Goal: Task Accomplishment & Management: Complete application form

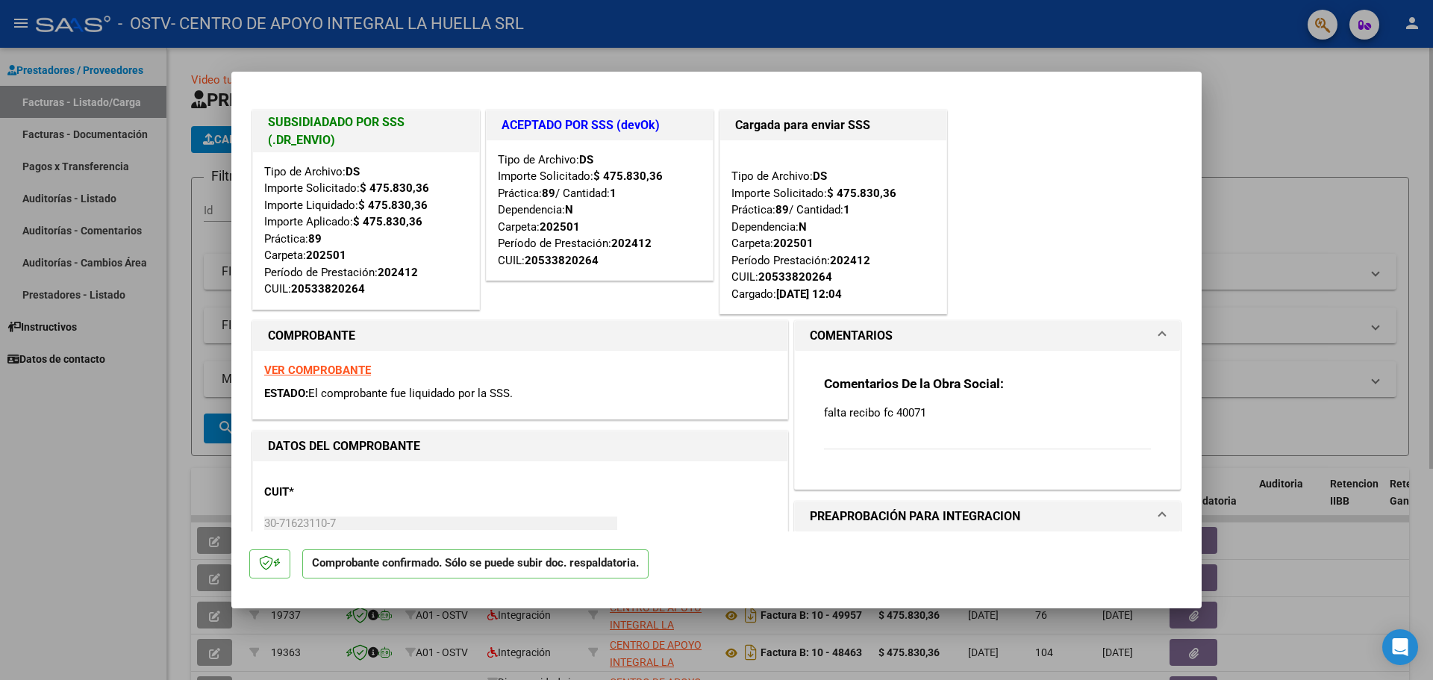
click at [1314, 249] on div at bounding box center [716, 340] width 1433 height 680
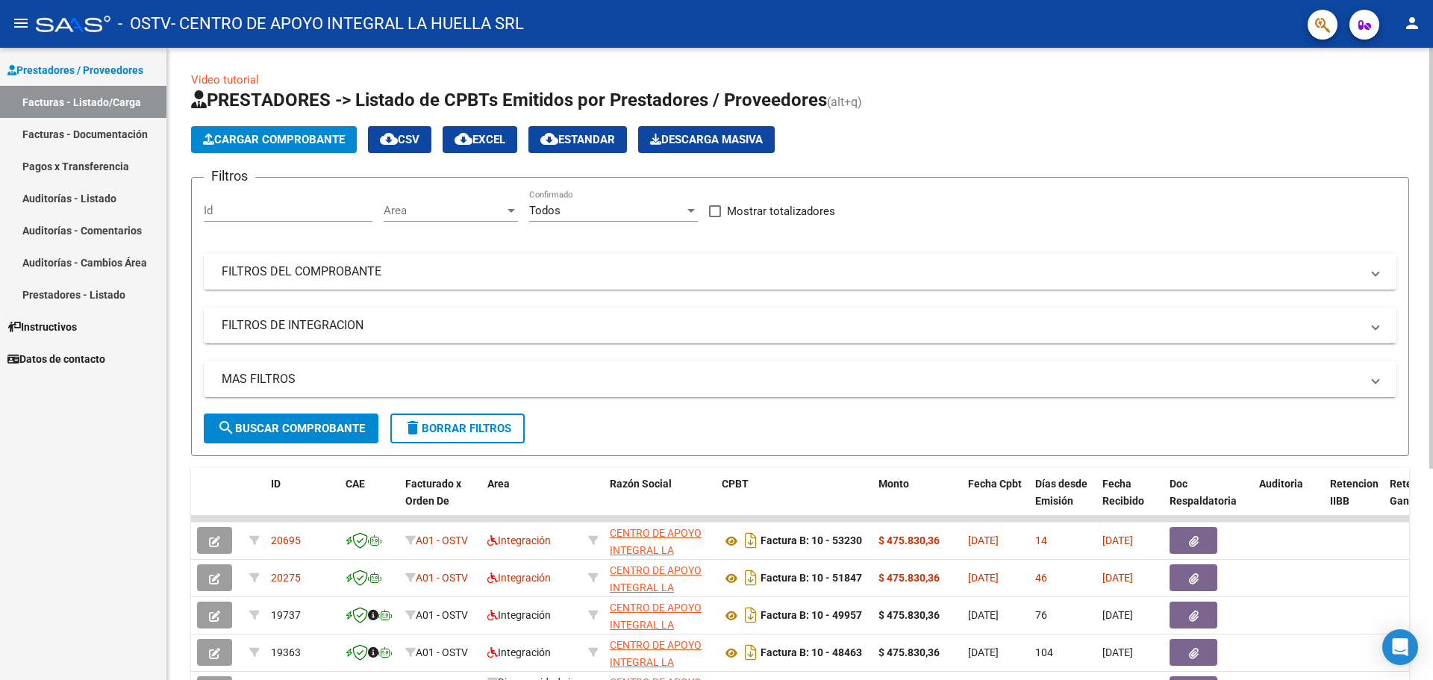
scroll to position [317, 0]
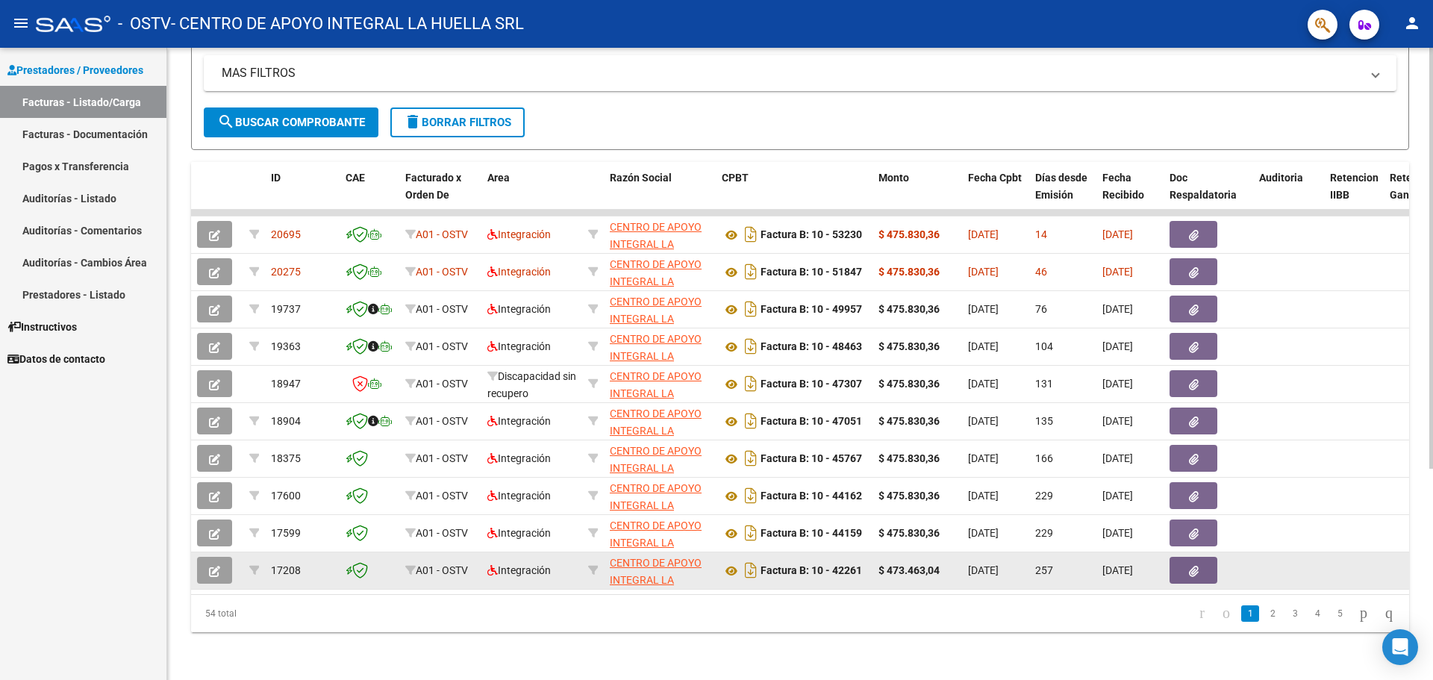
click at [222, 560] on button "button" at bounding box center [214, 570] width 35 height 27
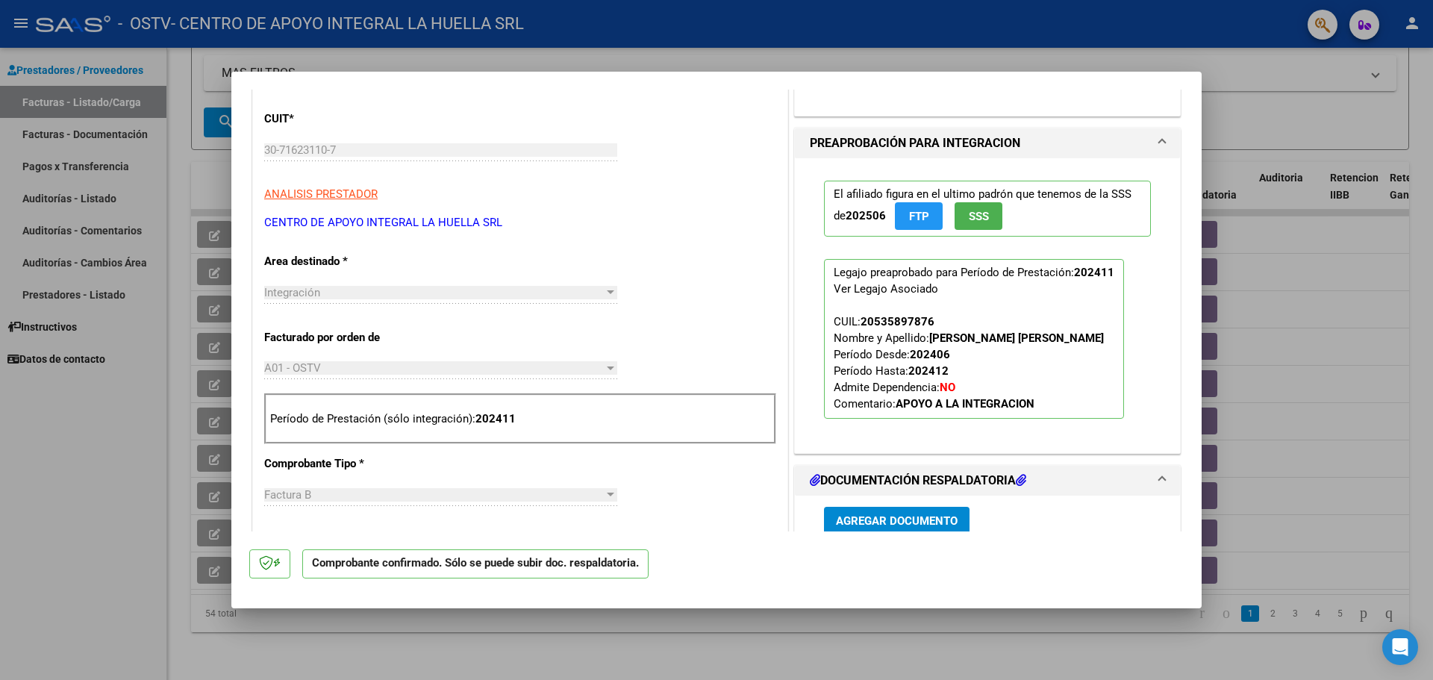
scroll to position [597, 0]
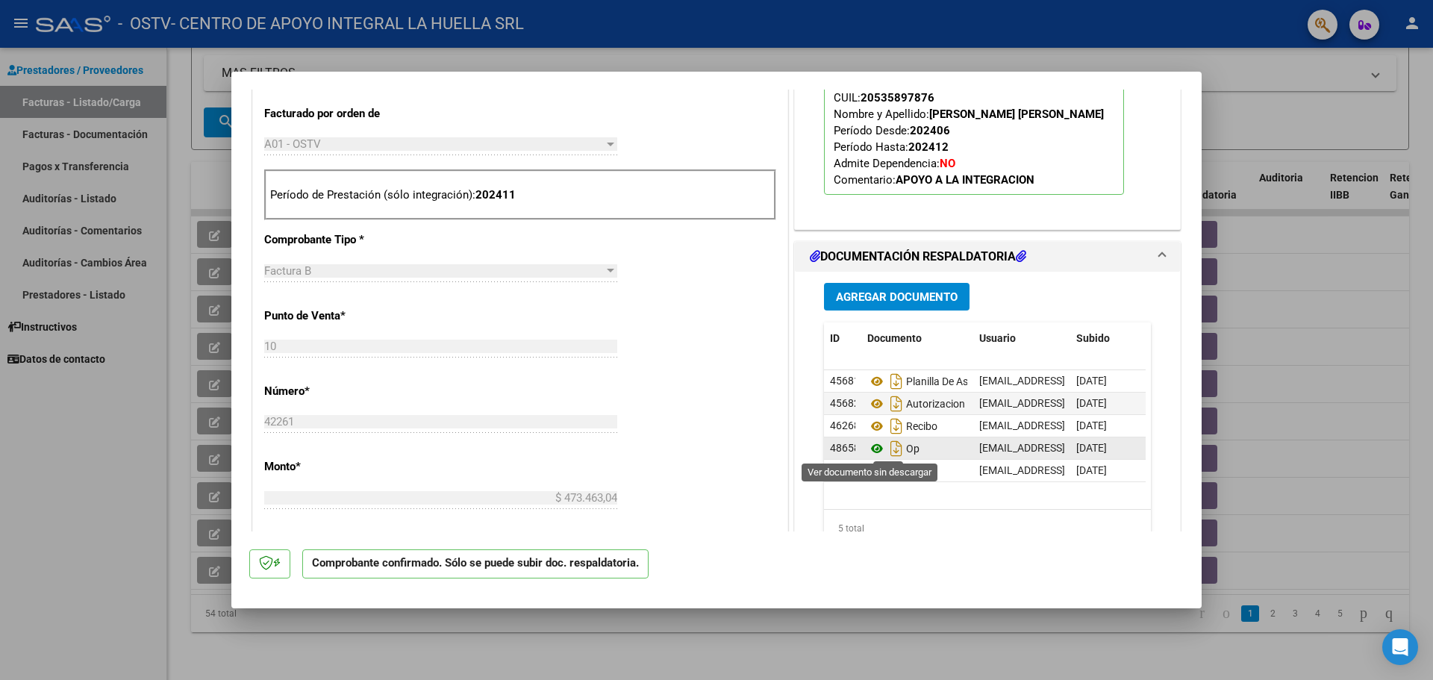
click at [871, 447] on icon at bounding box center [876, 448] width 19 height 18
click at [873, 428] on icon at bounding box center [876, 426] width 19 height 18
drag, startPoint x: 1283, startPoint y: 404, endPoint x: 1259, endPoint y: 432, distance: 37.1
click at [1284, 404] on div at bounding box center [716, 340] width 1433 height 680
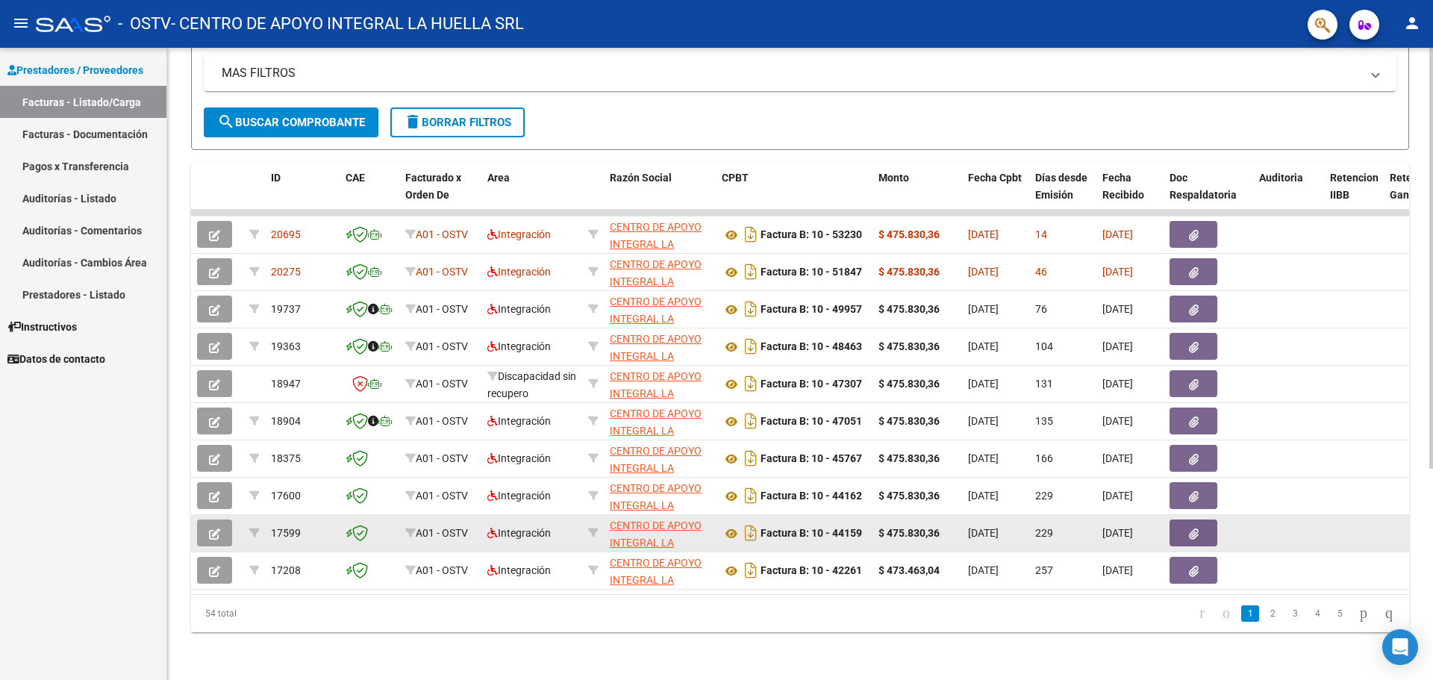
click at [216, 526] on span "button" at bounding box center [214, 532] width 11 height 13
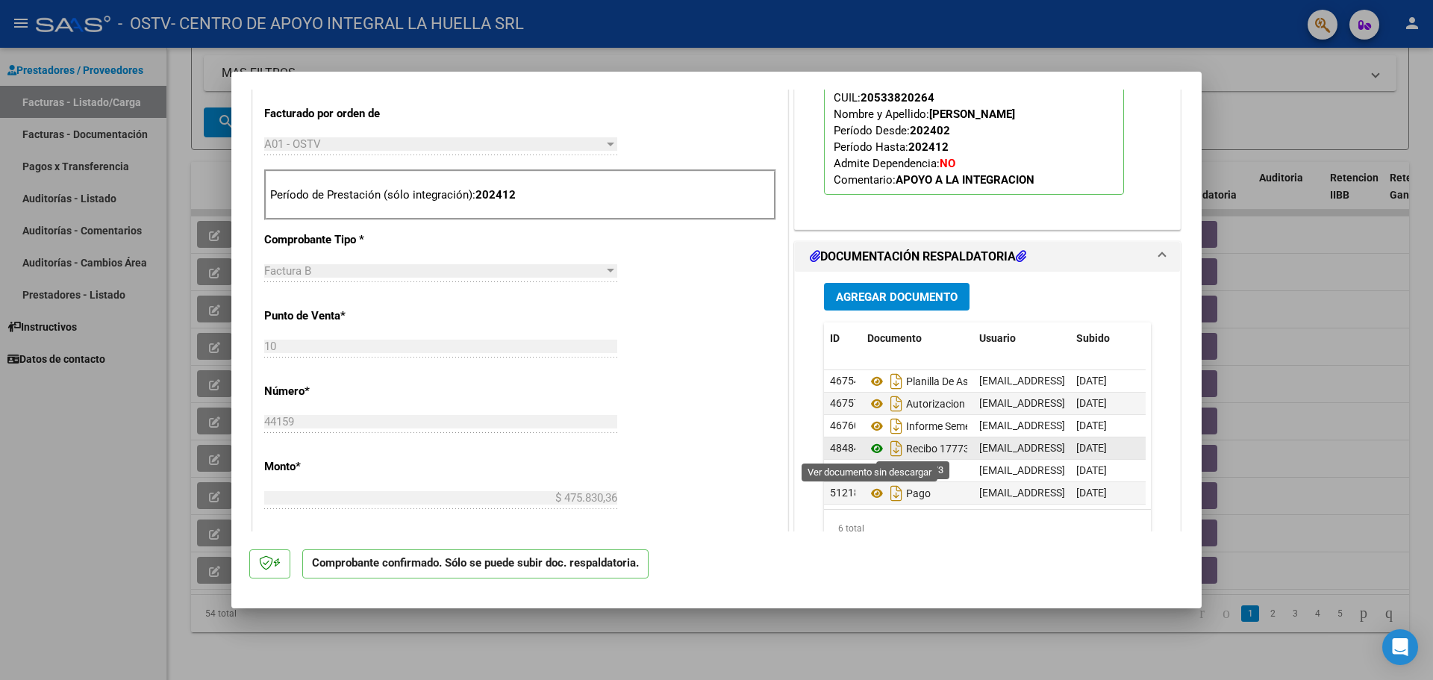
click at [868, 451] on icon at bounding box center [876, 448] width 19 height 18
click at [870, 448] on icon at bounding box center [876, 448] width 19 height 18
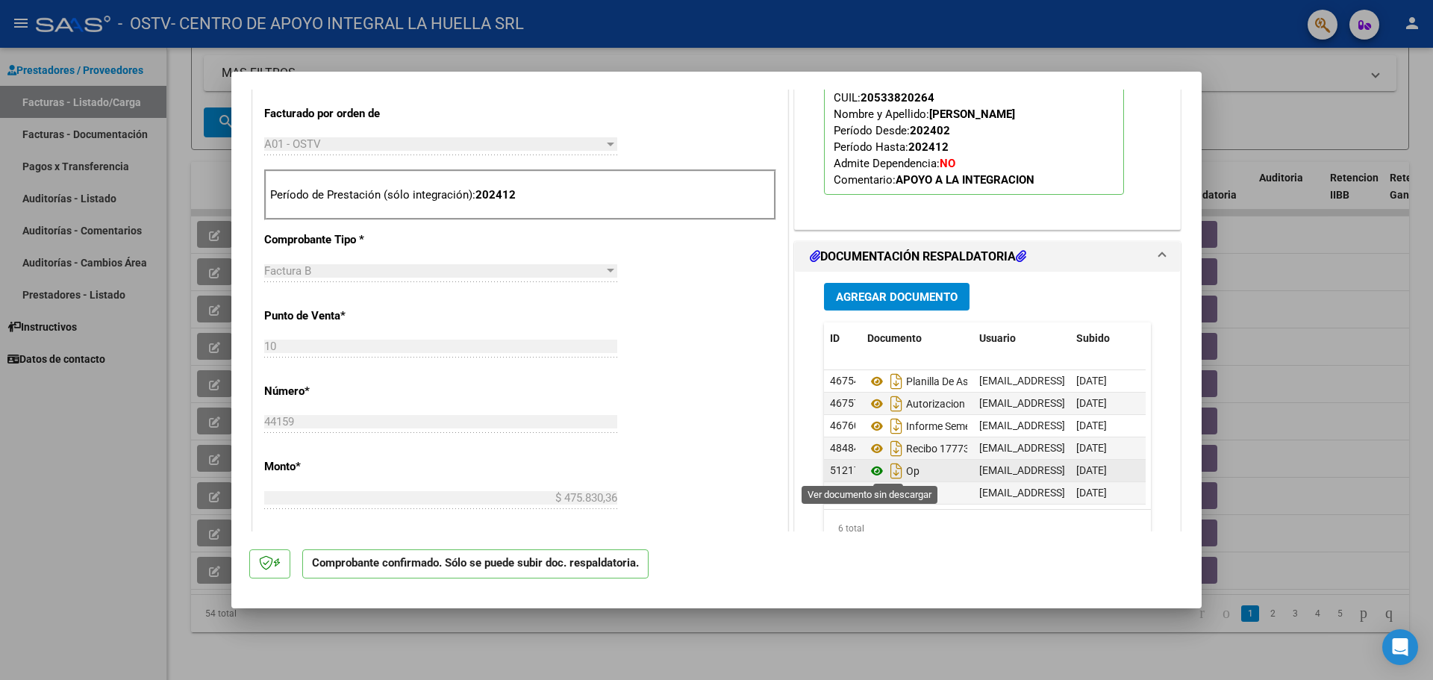
click at [871, 470] on icon at bounding box center [876, 471] width 19 height 18
click at [1254, 256] on div at bounding box center [716, 340] width 1433 height 680
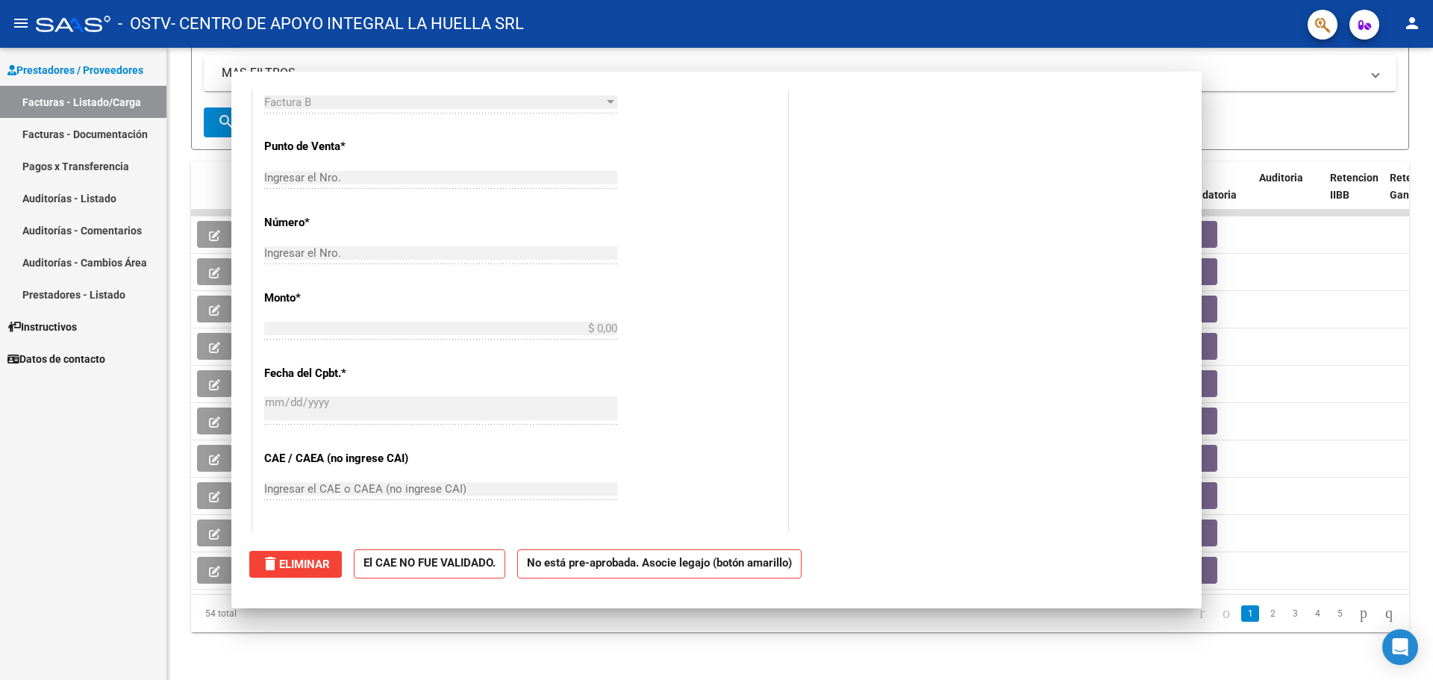
scroll to position [0, 0]
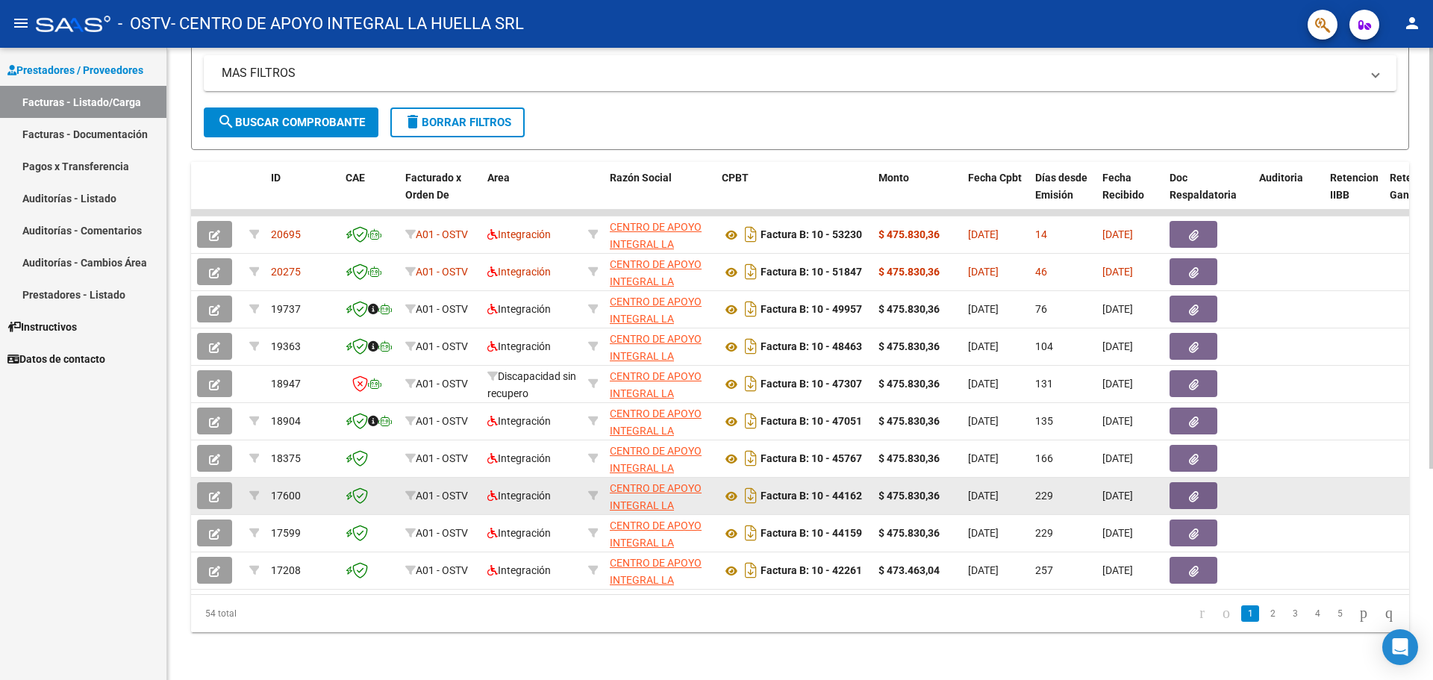
click at [216, 491] on icon "button" at bounding box center [214, 496] width 11 height 11
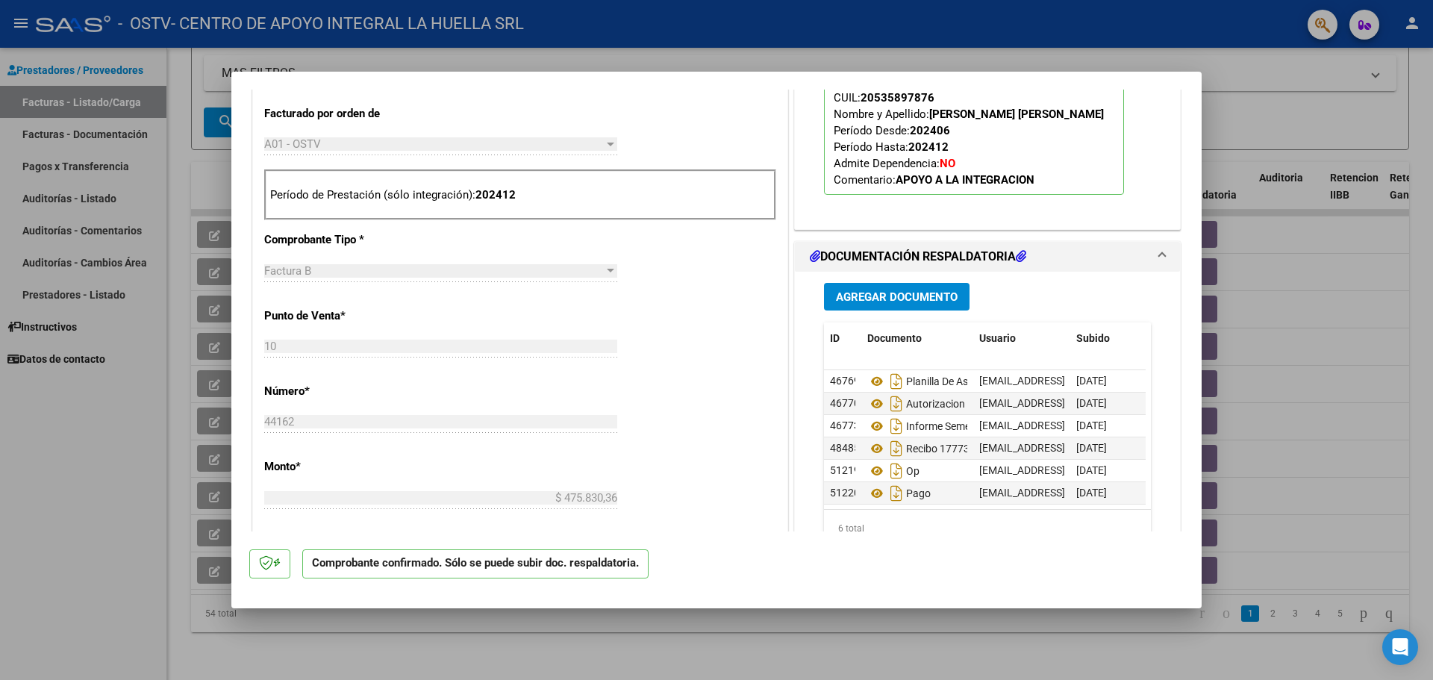
scroll to position [672, 0]
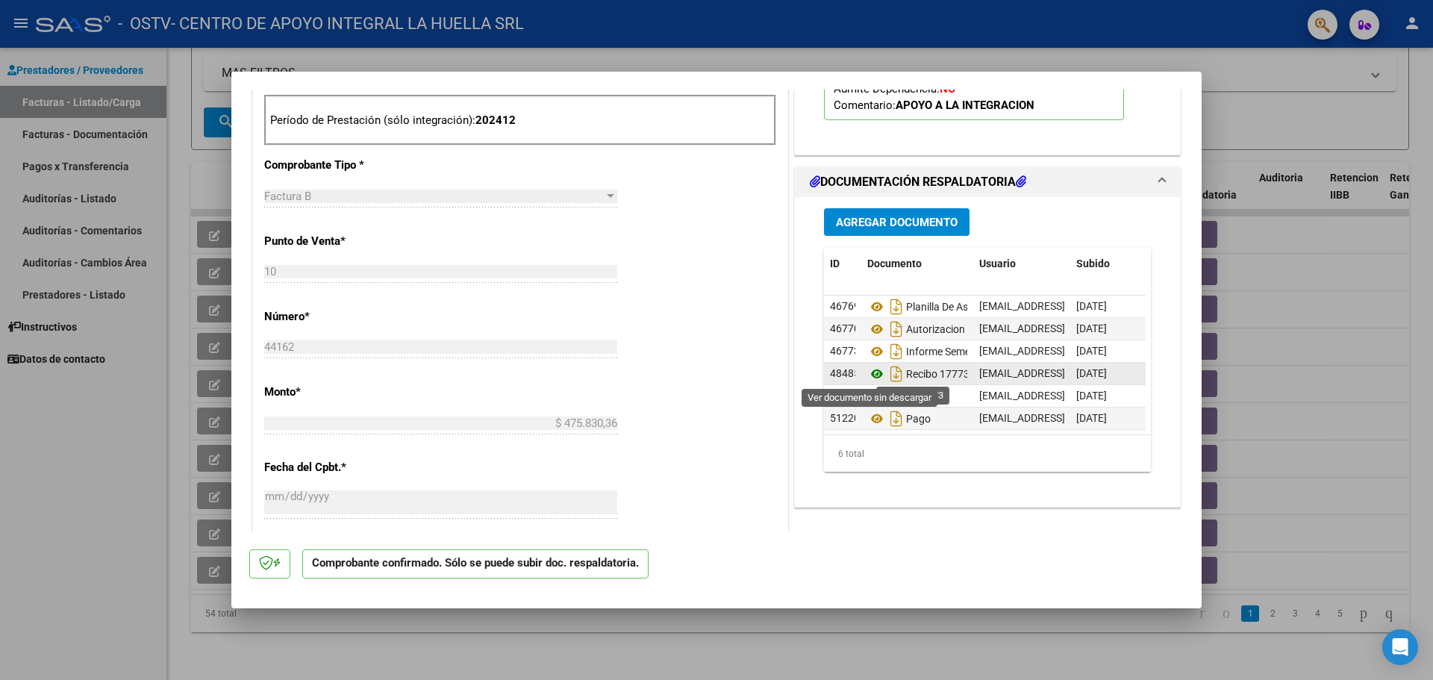
click at [871, 375] on icon at bounding box center [876, 374] width 19 height 18
click at [867, 374] on icon at bounding box center [876, 374] width 19 height 18
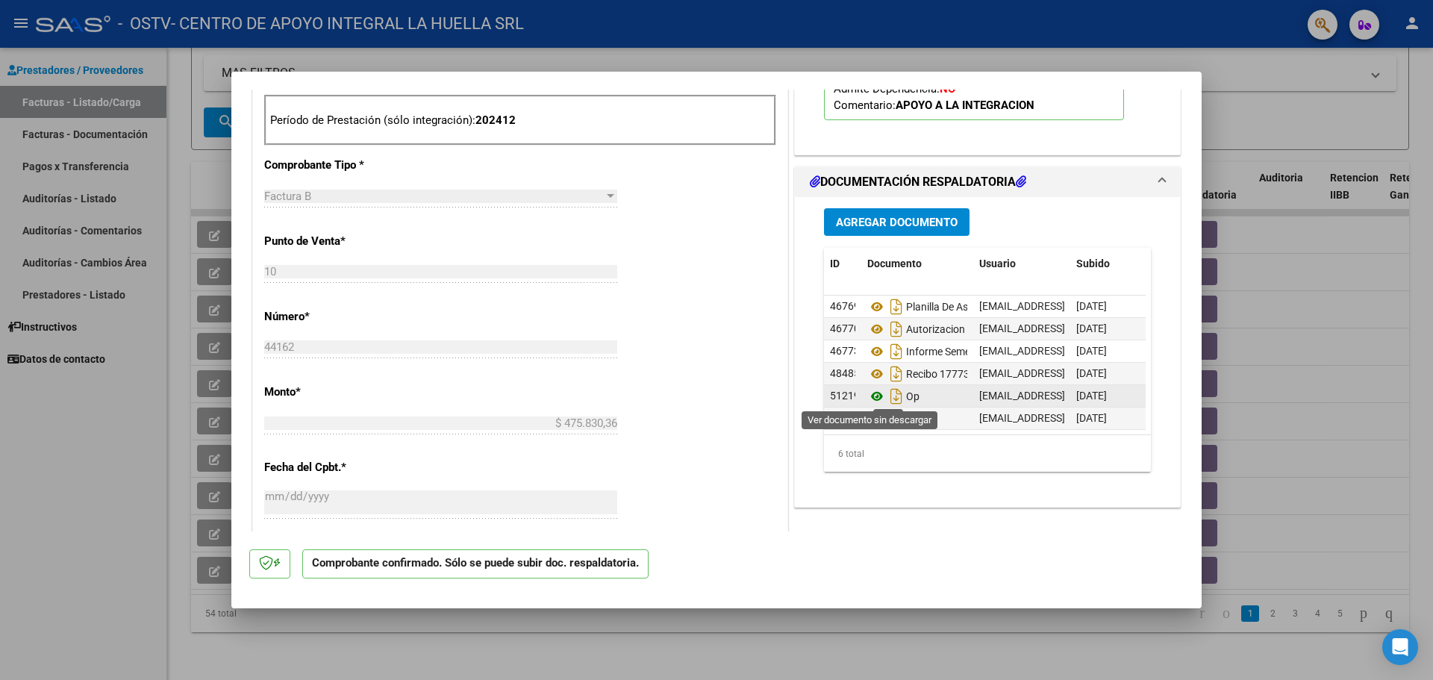
click at [870, 390] on icon at bounding box center [876, 396] width 19 height 18
click at [1289, 468] on div at bounding box center [716, 340] width 1433 height 680
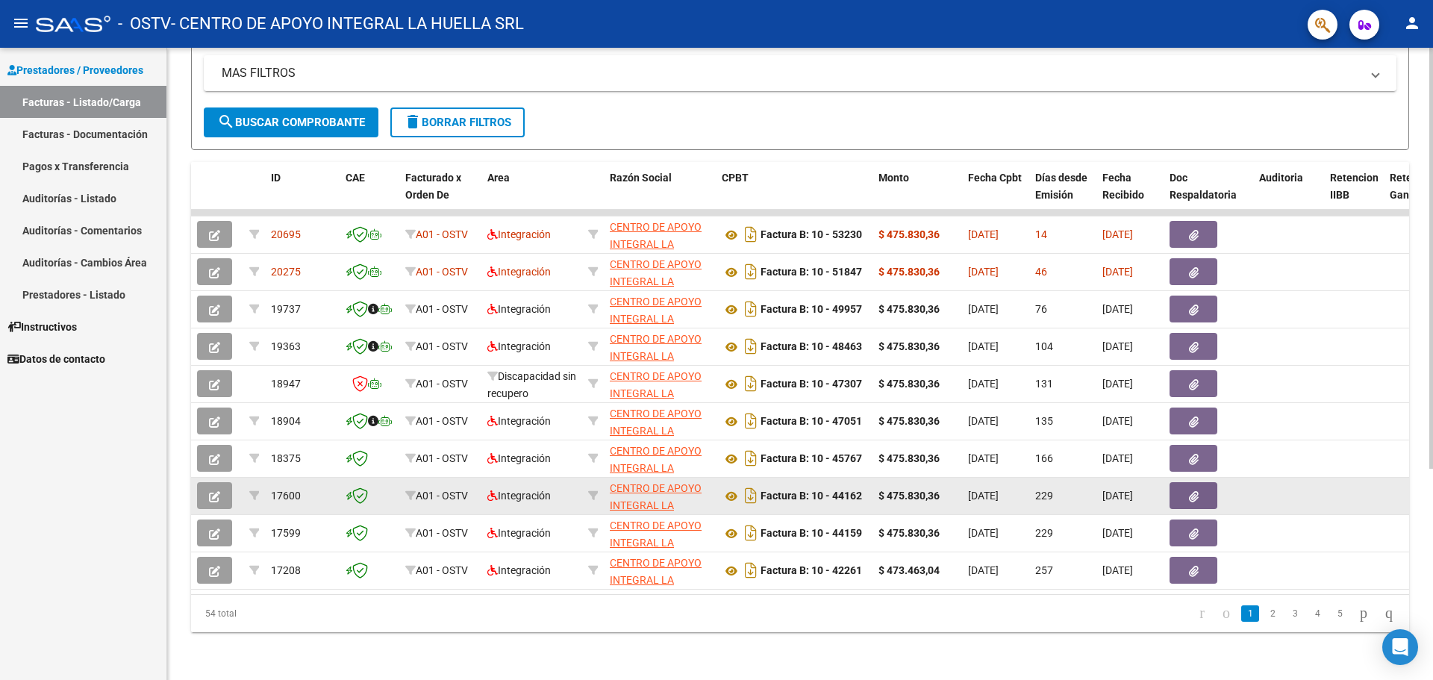
click at [208, 484] on button "button" at bounding box center [214, 495] width 35 height 27
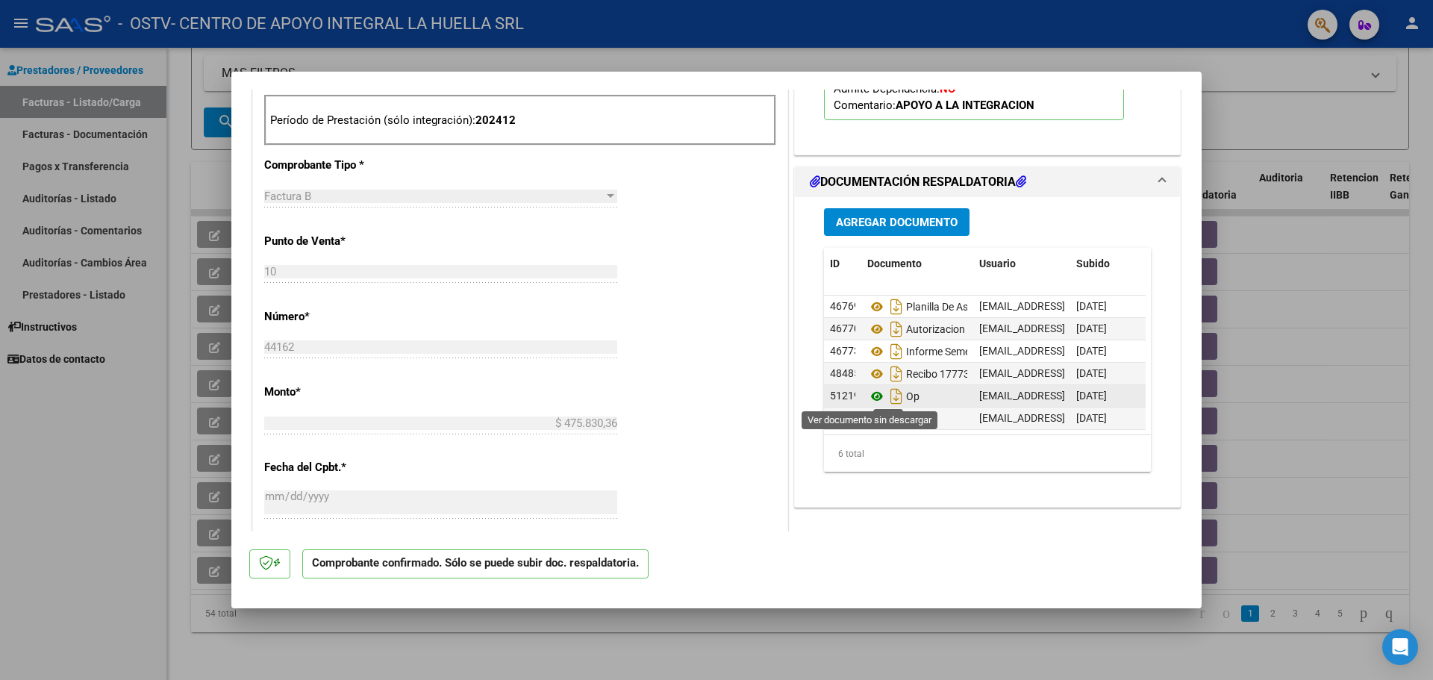
click at [875, 398] on icon at bounding box center [876, 396] width 19 height 18
click at [129, 522] on div at bounding box center [716, 340] width 1433 height 680
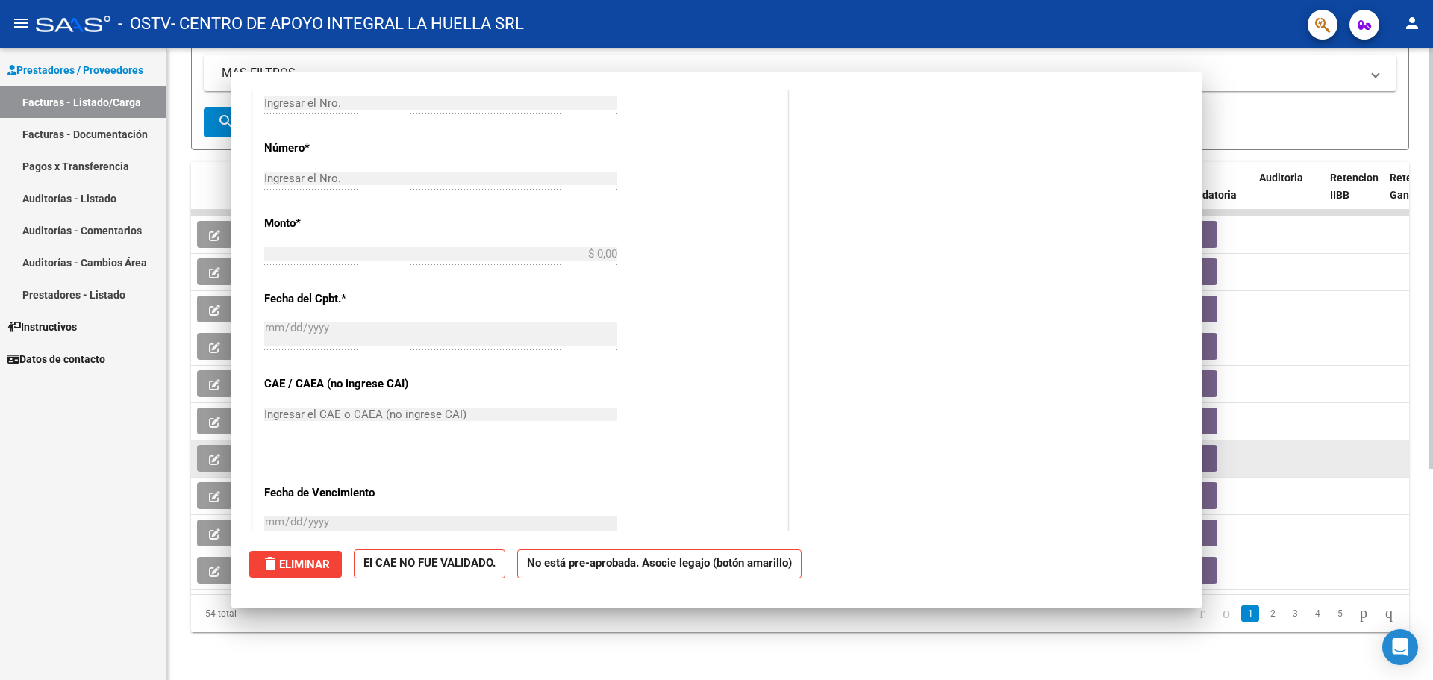
scroll to position [0, 0]
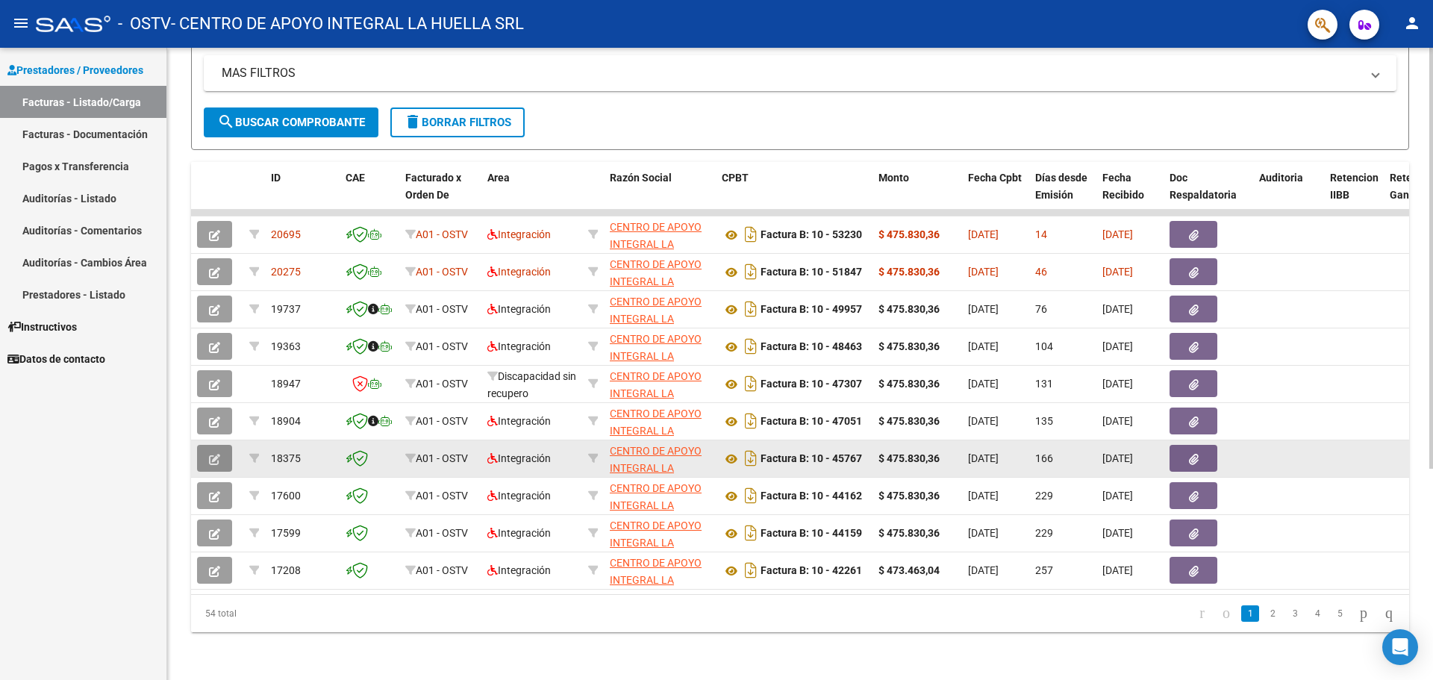
click at [220, 448] on button "button" at bounding box center [214, 458] width 35 height 27
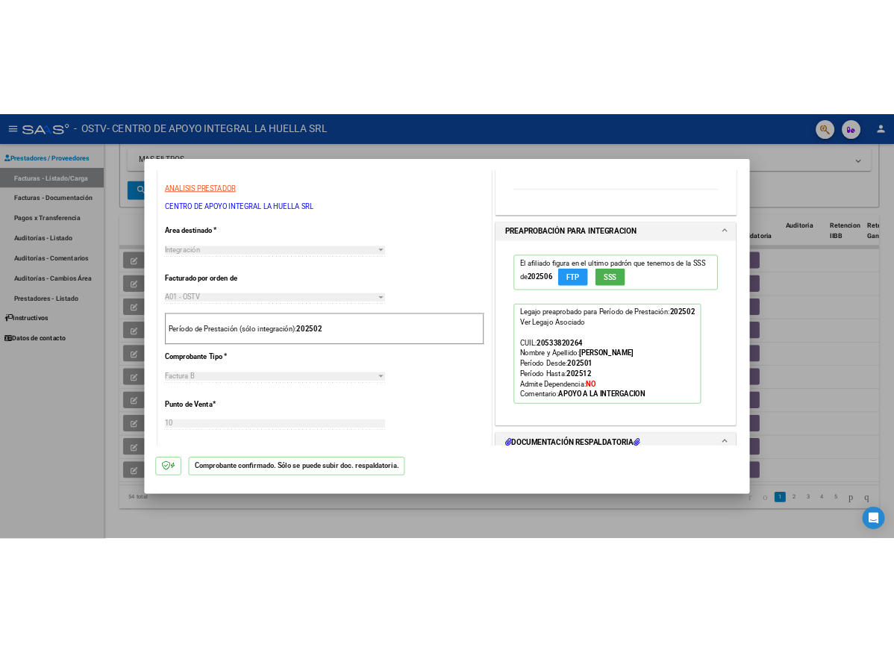
scroll to position [746, 0]
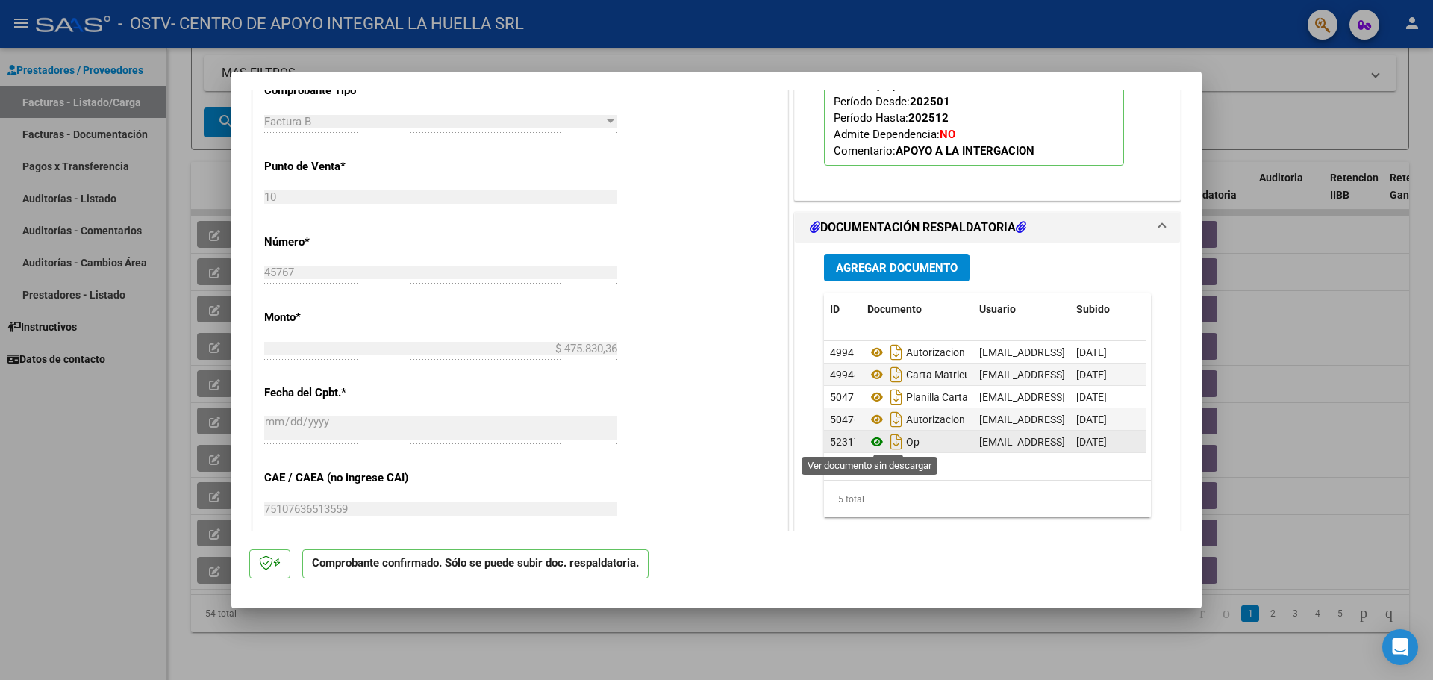
click at [868, 442] on icon at bounding box center [876, 442] width 19 height 18
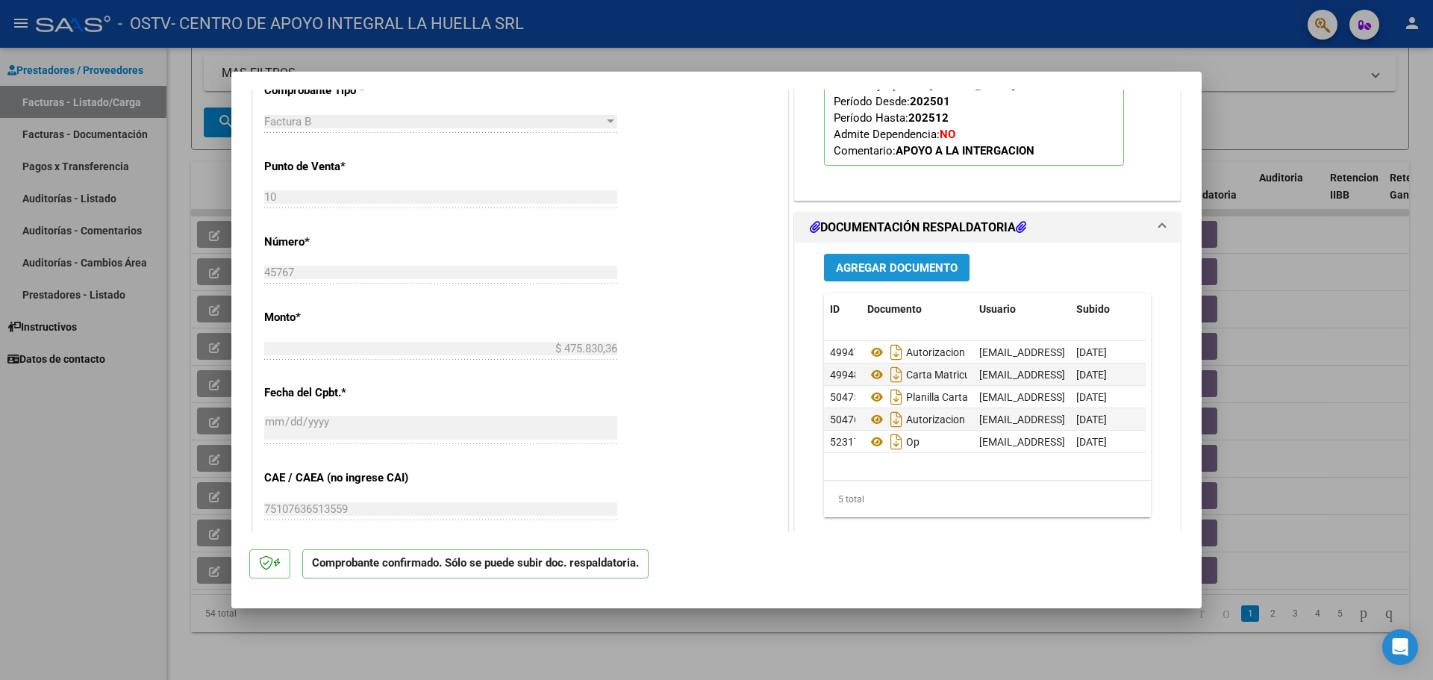
click at [918, 269] on span "Agregar Documento" at bounding box center [897, 267] width 122 height 13
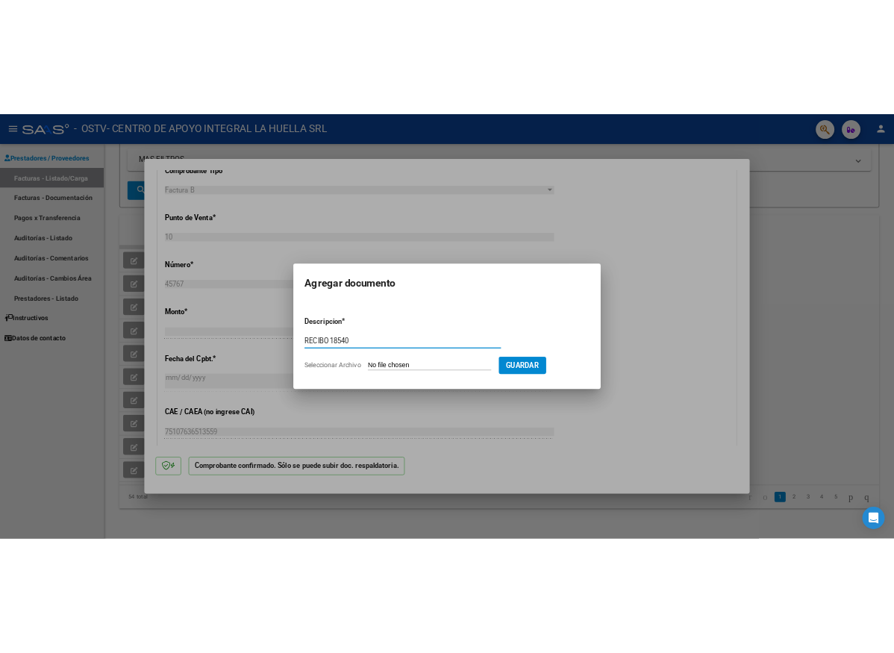
scroll to position [309, 0]
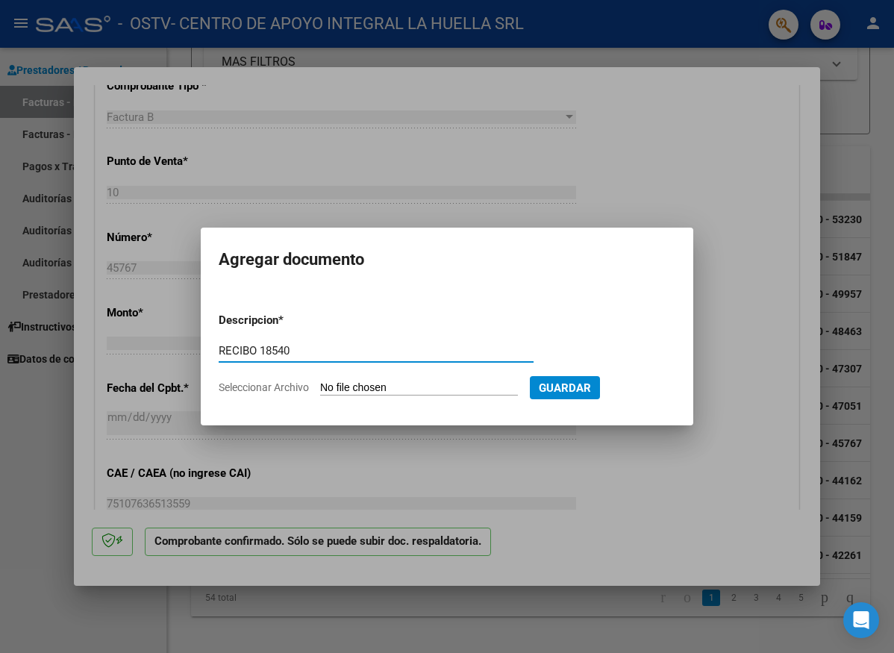
type input "RECIBO 18540"
type input "C:\fakepath\RC 18540.pdf"
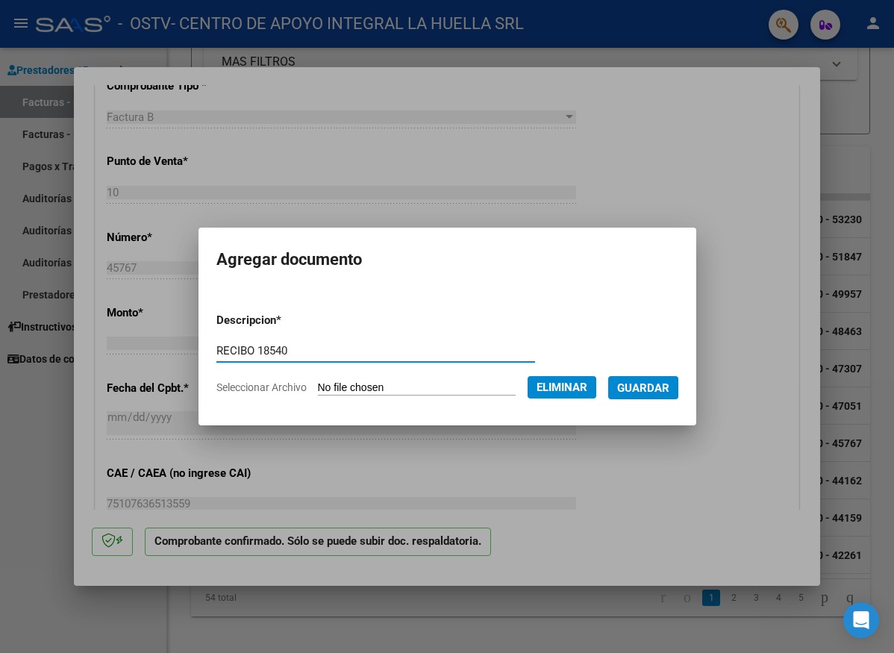
click at [660, 391] on span "Guardar" at bounding box center [643, 387] width 52 height 13
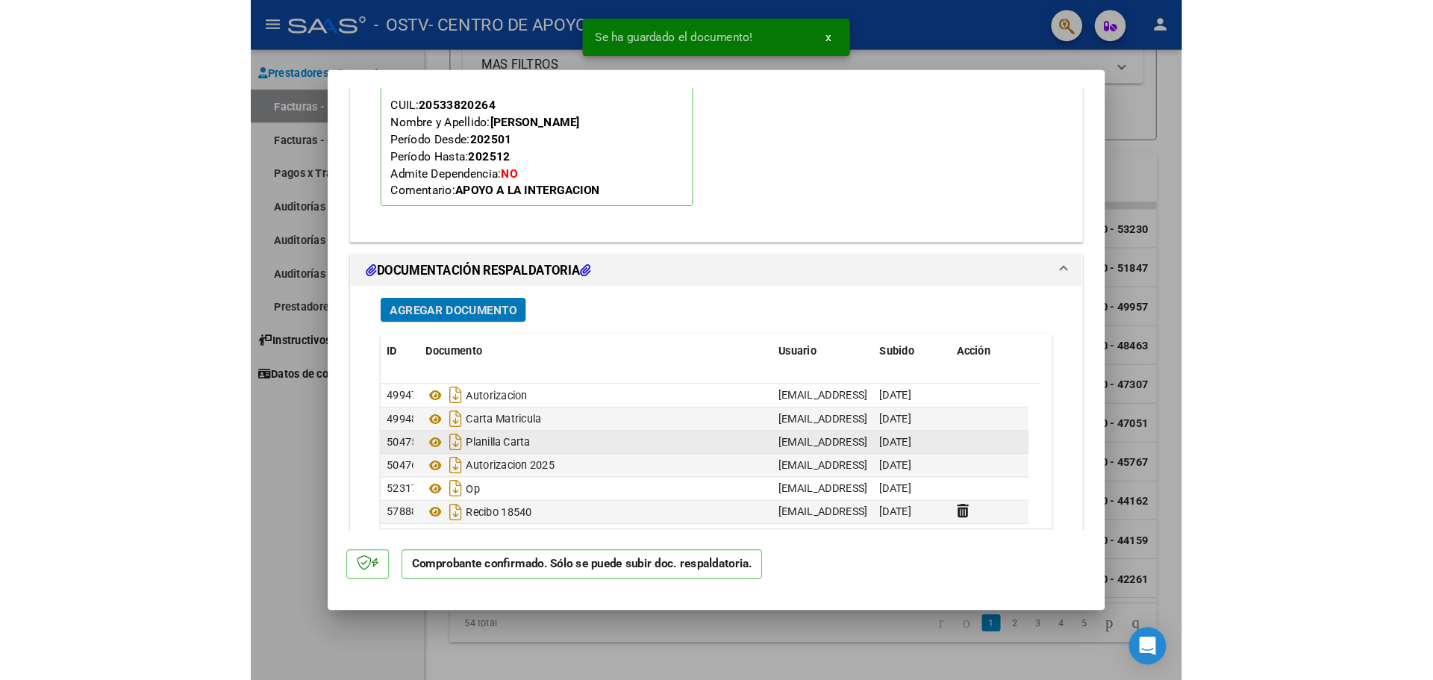
scroll to position [1994, 0]
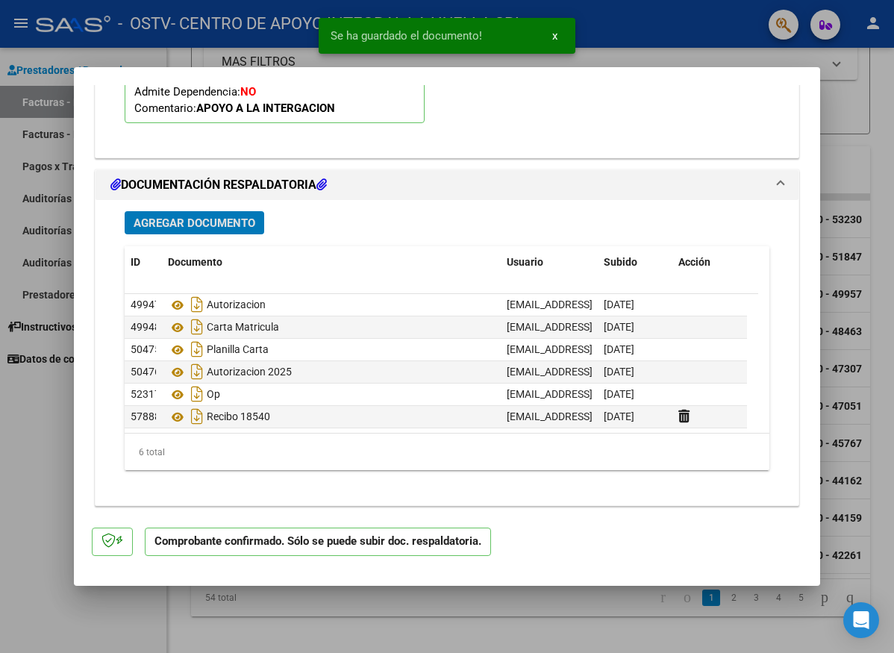
click at [28, 459] on div at bounding box center [447, 326] width 894 height 653
type input "$ 0,00"
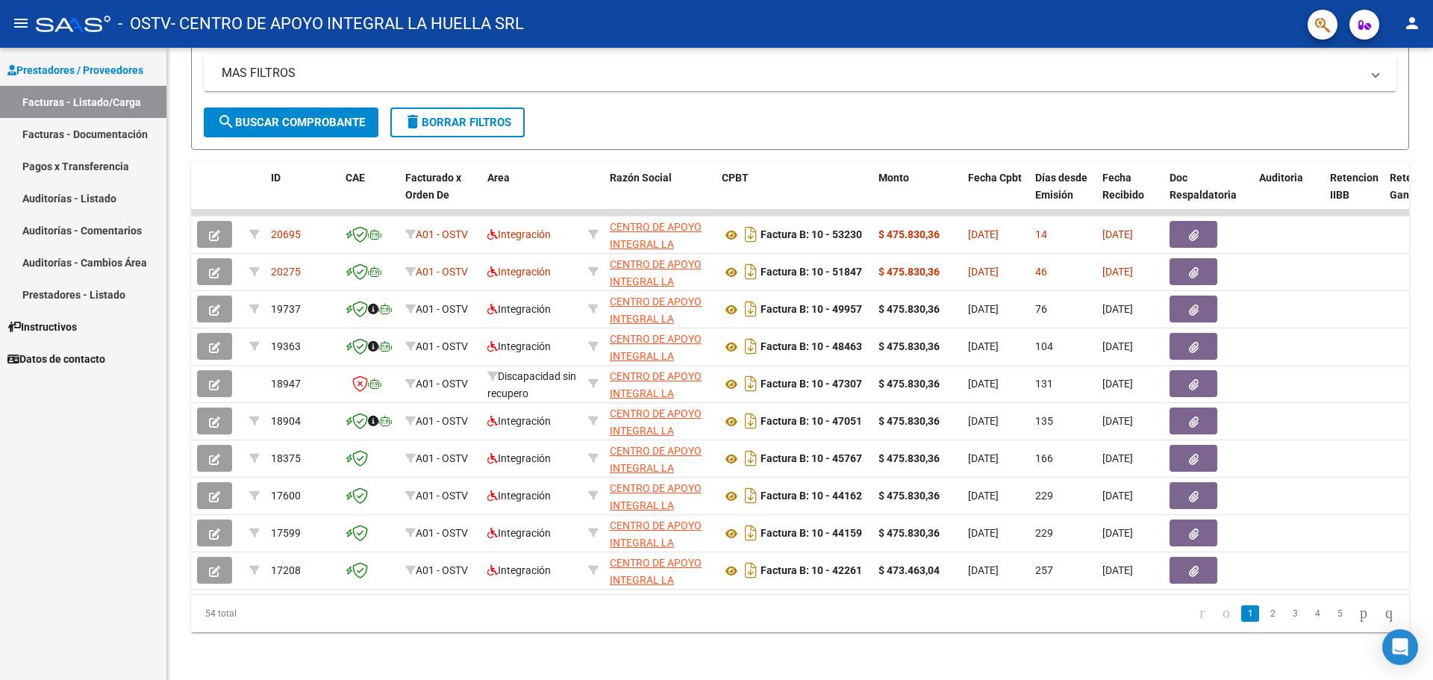
scroll to position [317, 0]
